Goal: Information Seeking & Learning: Understand process/instructions

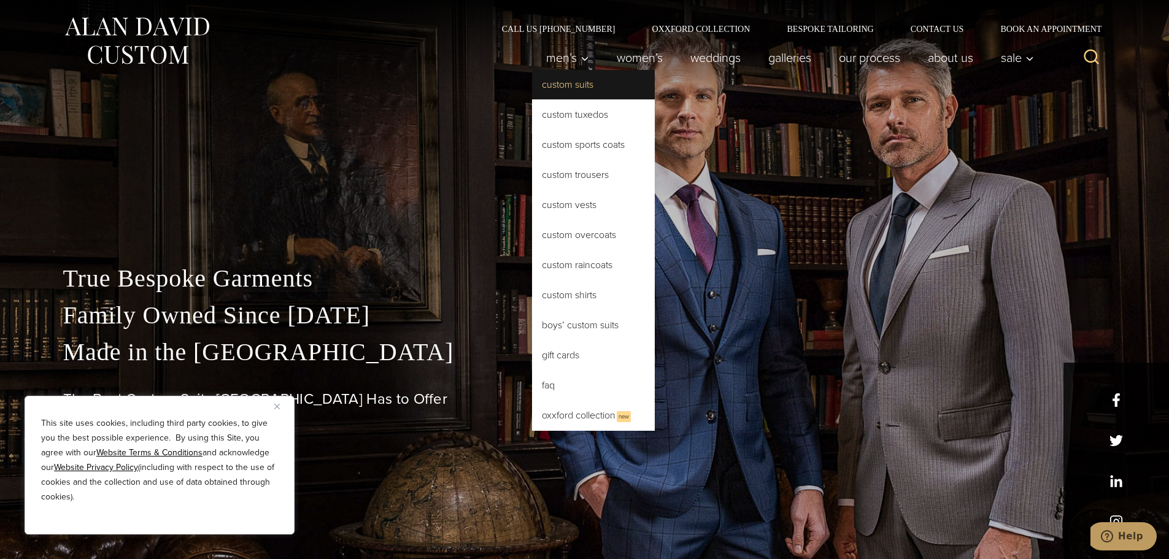
click at [557, 92] on link "Custom Suits" at bounding box center [593, 84] width 123 height 29
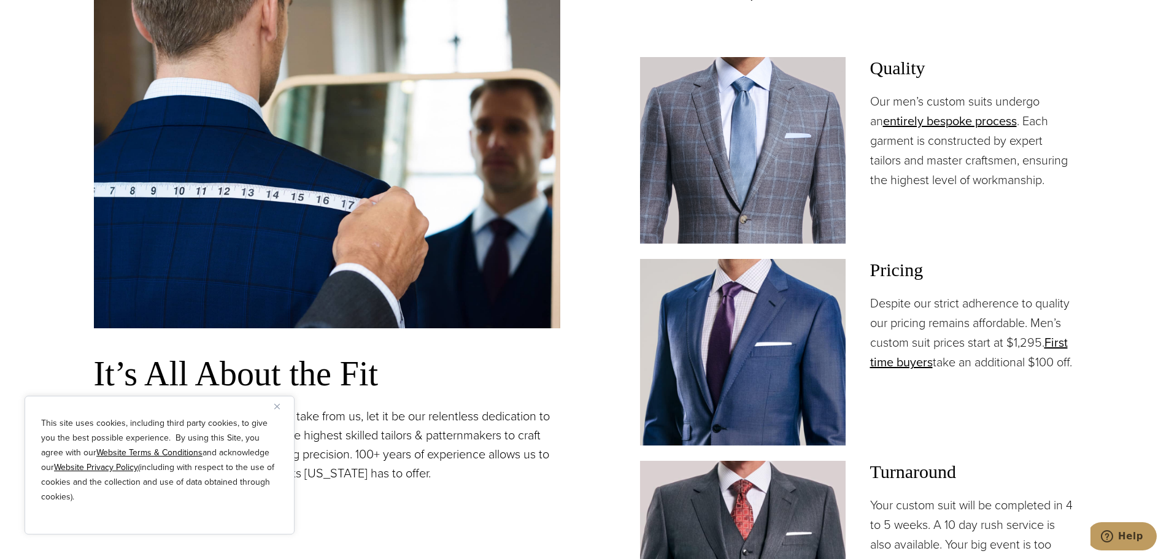
scroll to position [921, 0]
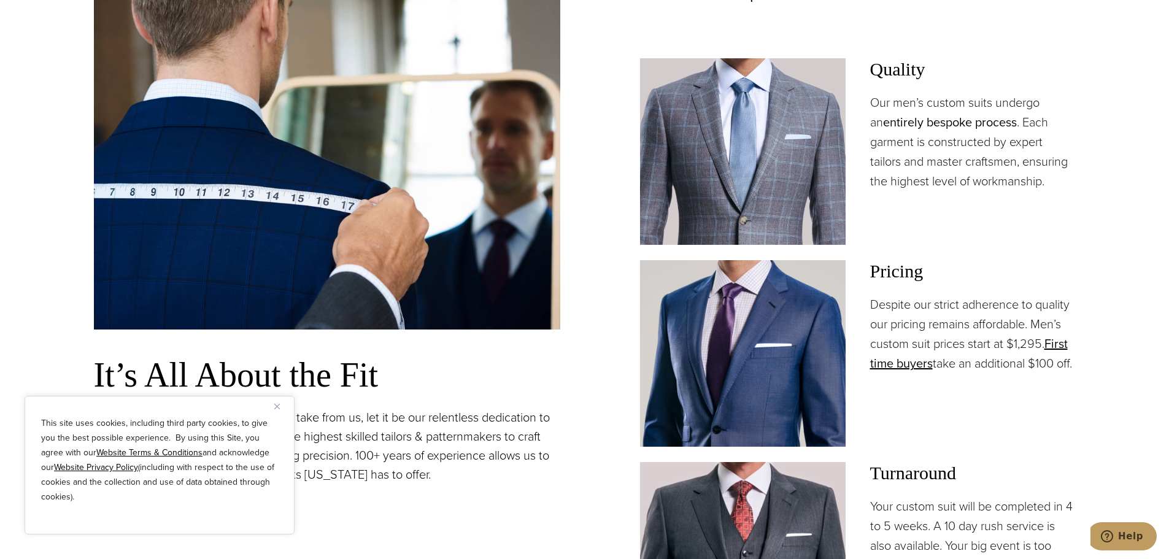
click at [924, 126] on link "entirely bespoke process" at bounding box center [950, 122] width 134 height 18
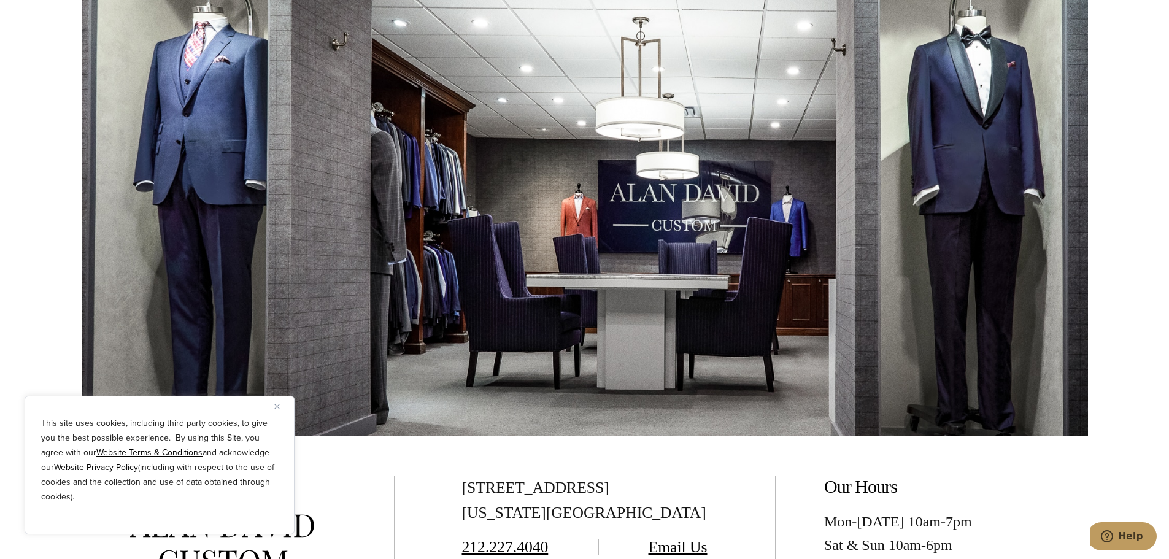
scroll to position [3989, 0]
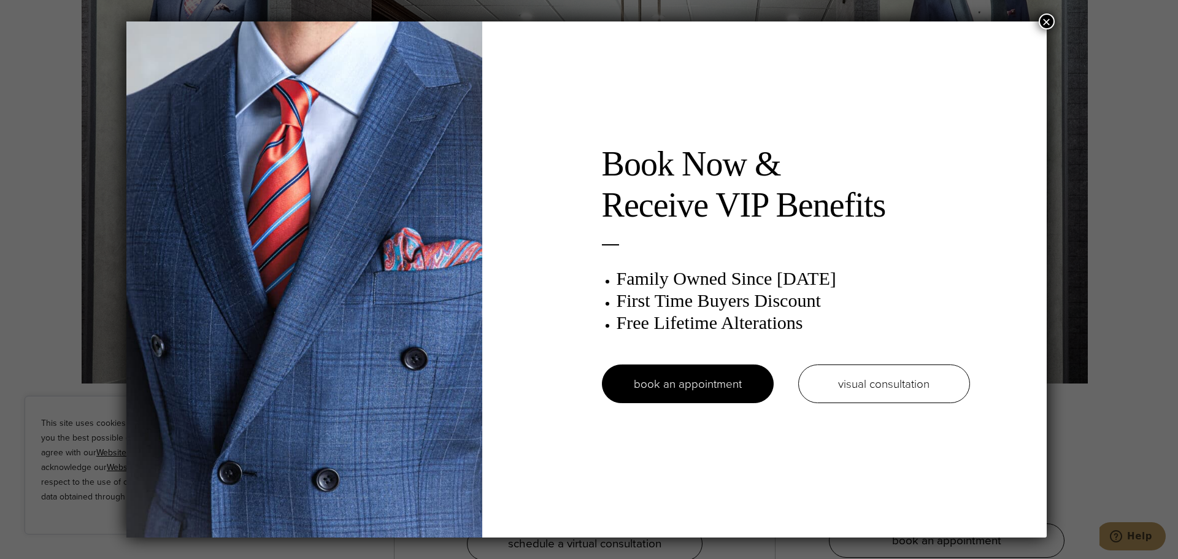
click at [1051, 25] on button "×" at bounding box center [1047, 22] width 16 height 16
